Goal: Task Accomplishment & Management: Use online tool/utility

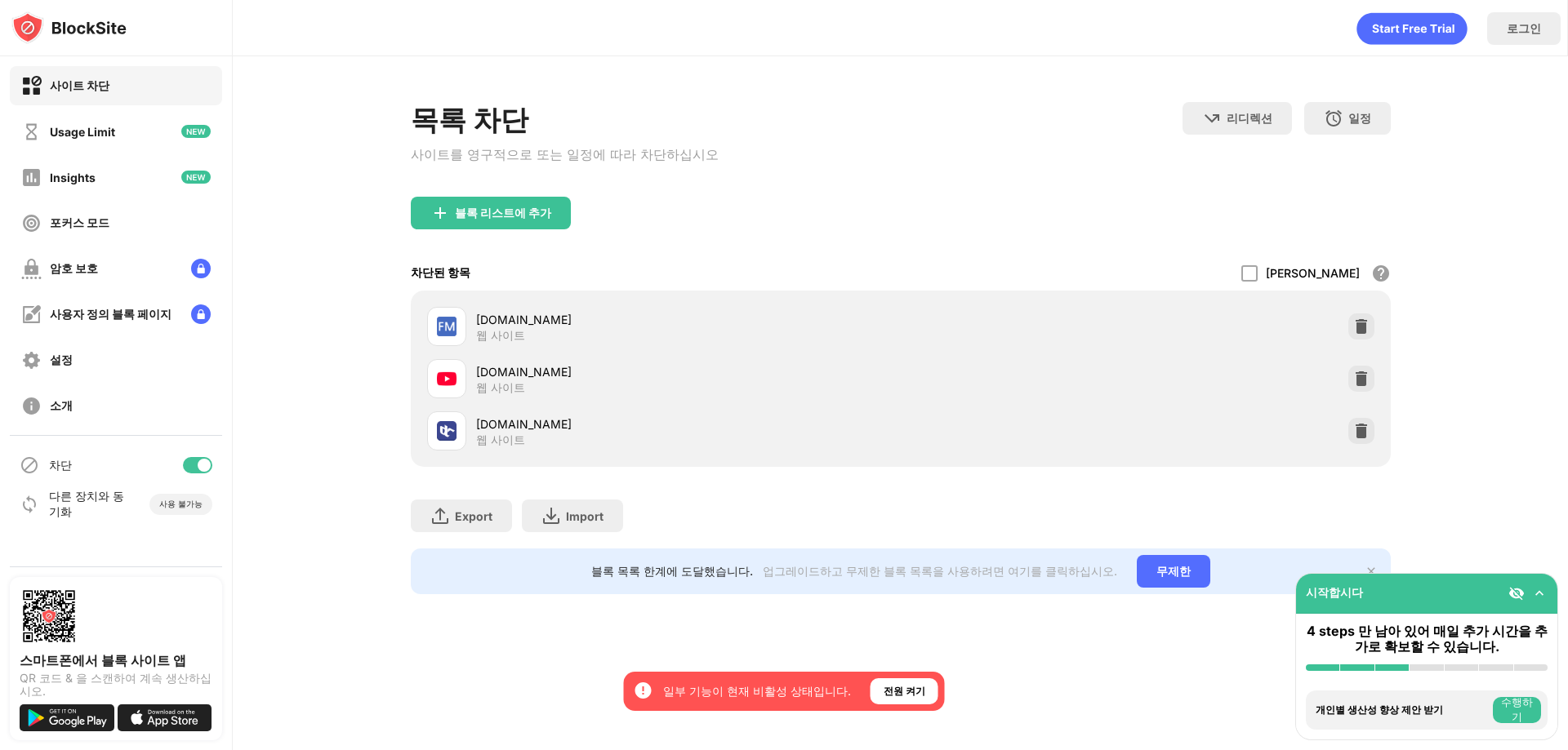
drag, startPoint x: 1369, startPoint y: 437, endPoint x: 1361, endPoint y: 393, distance: 44.7
click at [1366, 437] on img at bounding box center [1362, 431] width 17 height 17
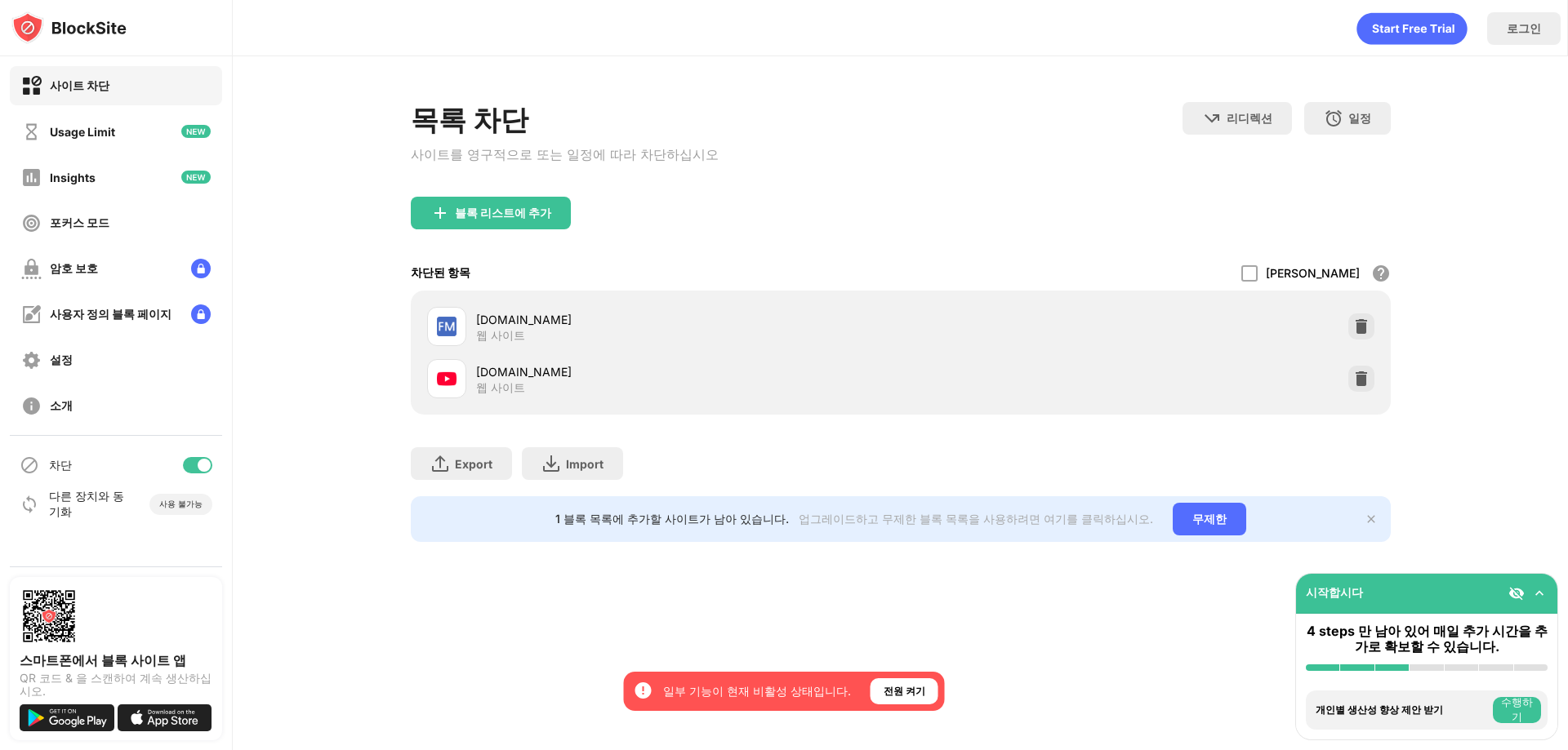
click at [1359, 315] on div "fmkorea.com 웹 사이트" at bounding box center [901, 326] width 960 height 52
click at [1352, 320] on div at bounding box center [1361, 326] width 26 height 26
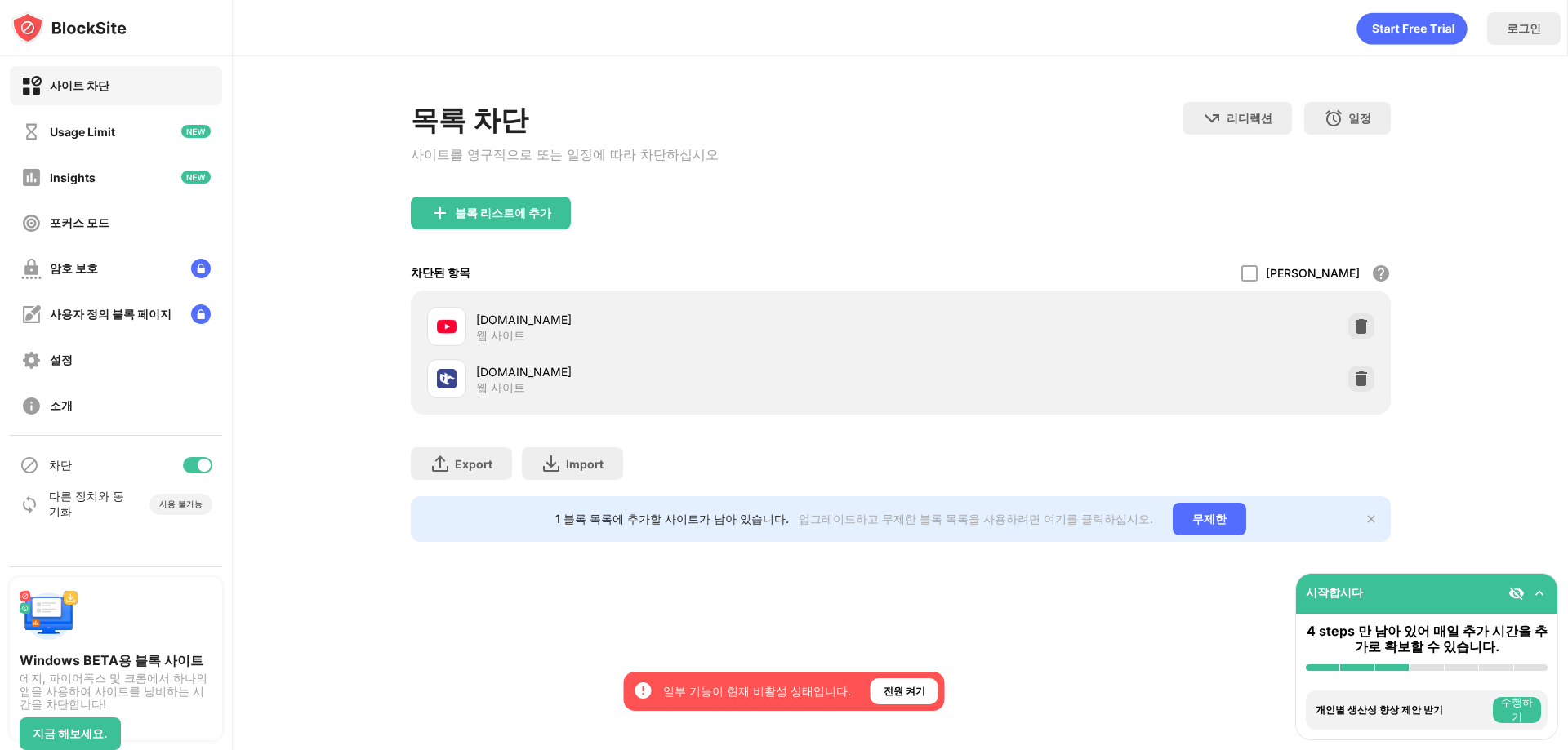
click at [1359, 334] on img at bounding box center [1362, 327] width 17 height 17
click at [1366, 387] on img at bounding box center [1362, 379] width 17 height 17
